Goal: Transaction & Acquisition: Purchase product/service

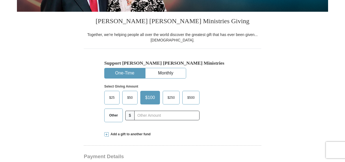
scroll to position [132, 0]
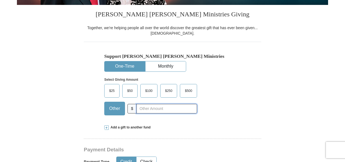
click at [143, 106] on input "text" at bounding box center [166, 109] width 61 height 10
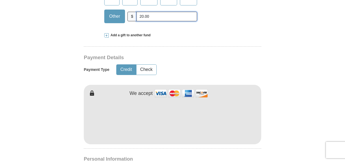
scroll to position [258, 0]
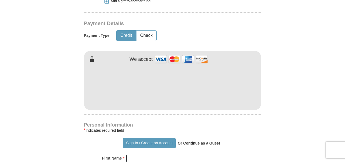
type input "20.00"
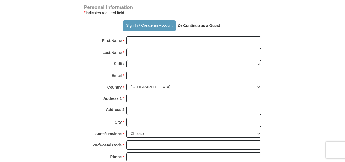
scroll to position [380, 0]
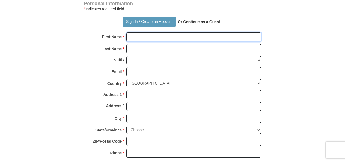
click at [238, 38] on input "First Name *" at bounding box center [193, 36] width 135 height 9
type input "[PERSON_NAME]"
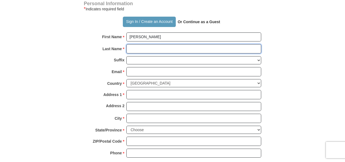
type input "[PERSON_NAME]"
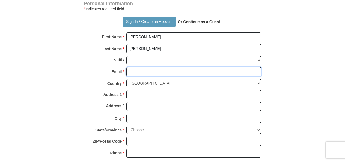
type input "[EMAIL_ADDRESS][DOMAIN_NAME]"
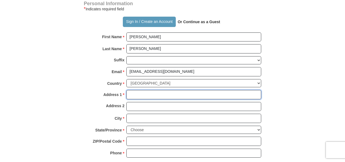
type input "[STREET_ADDRESS]"
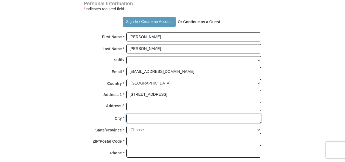
type input "Carrollton"
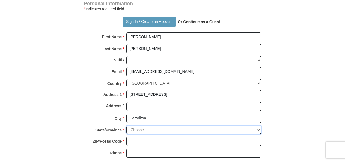
select select "GA"
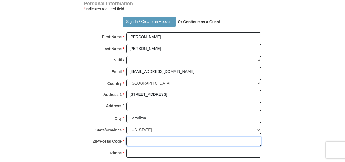
type input "30117"
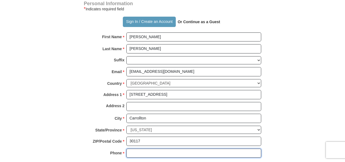
type input "6783266358"
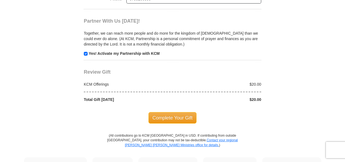
scroll to position [534, 0]
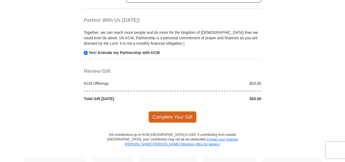
click at [176, 114] on span "Complete Your Gift" at bounding box center [172, 116] width 48 height 11
